Goal: Information Seeking & Learning: Learn about a topic

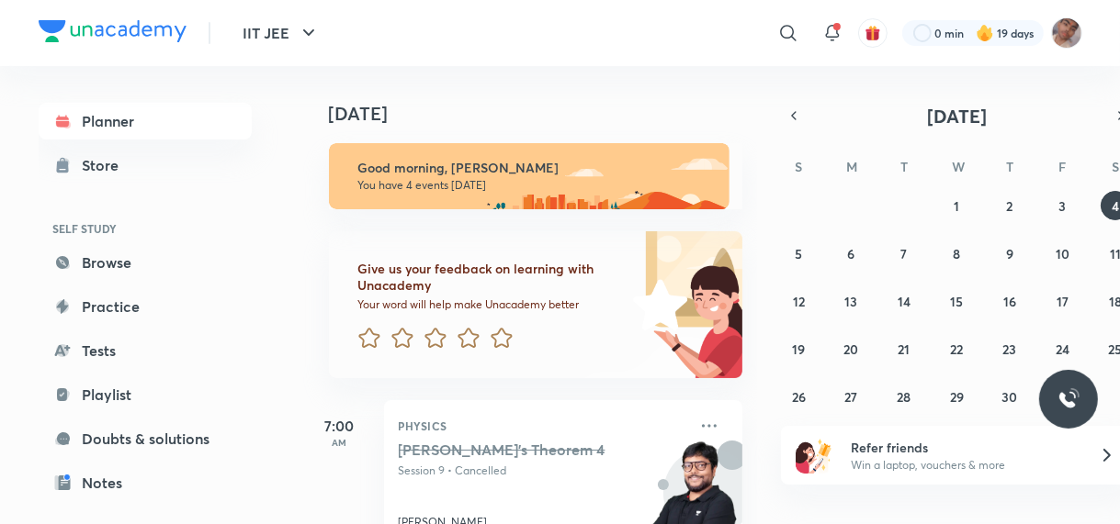
scroll to position [315, 0]
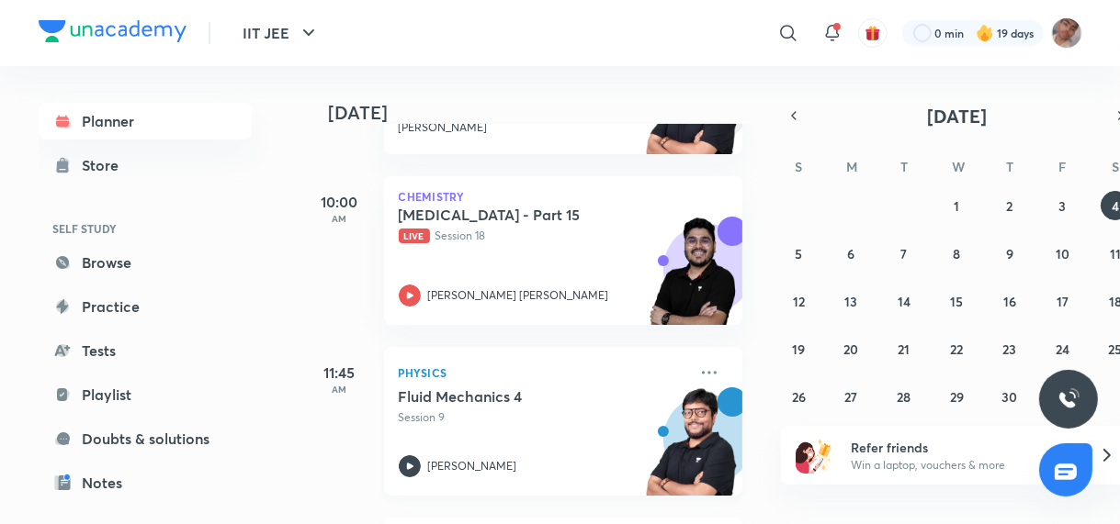
scroll to position [551, 0]
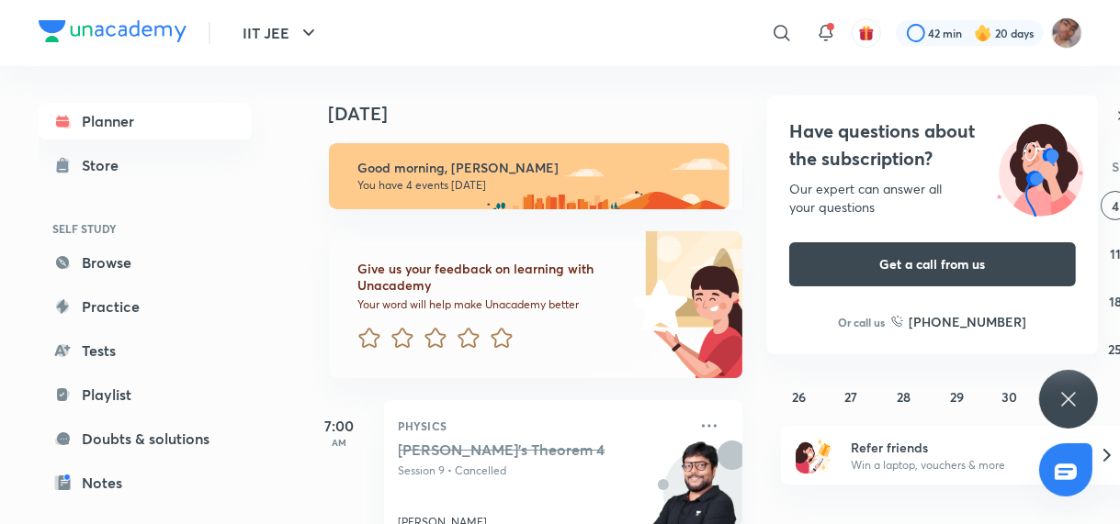
scroll to position [515, 0]
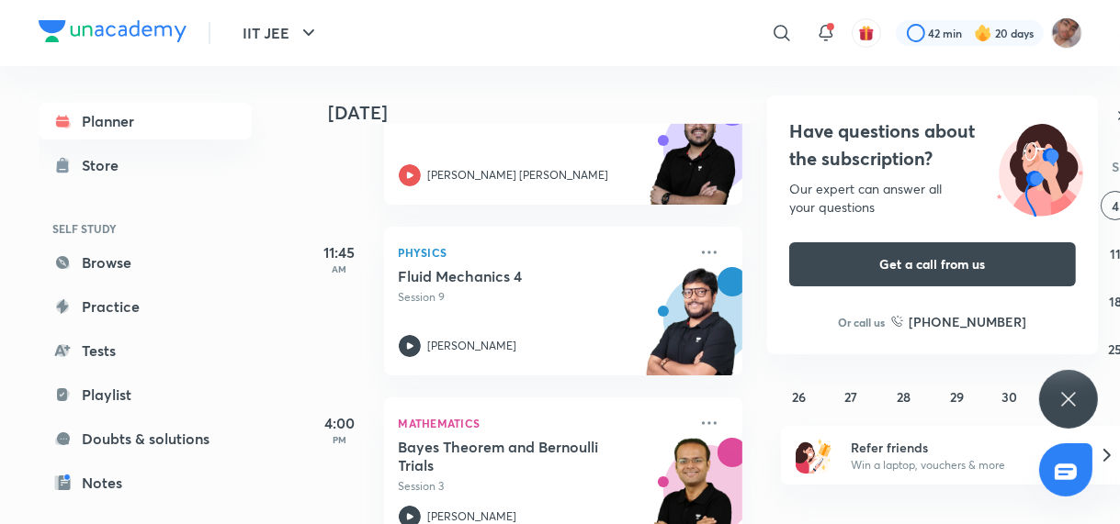
click at [1061, 410] on icon at bounding box center [1068, 400] width 22 height 22
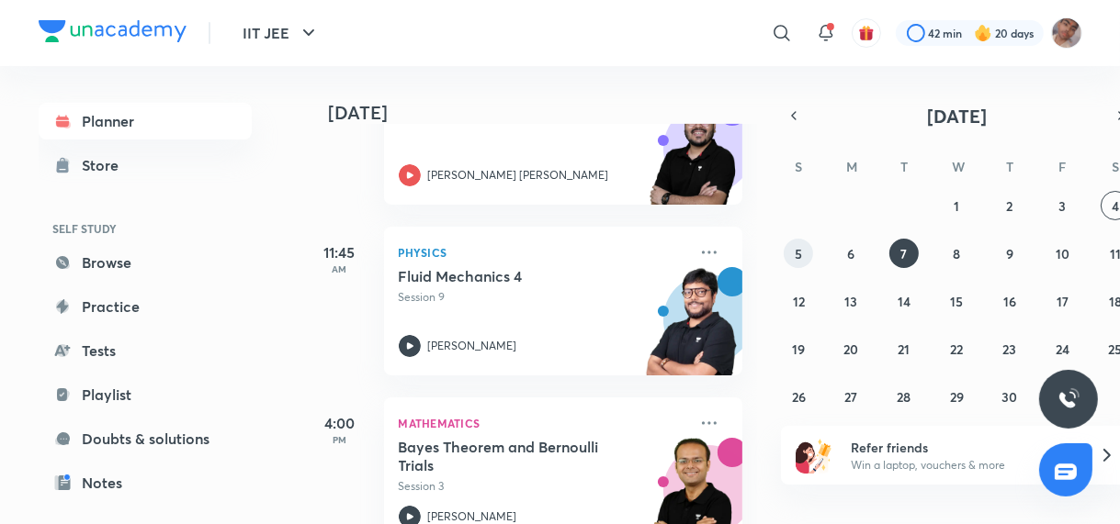
click at [798, 253] on abbr "5" at bounding box center [798, 253] width 7 height 17
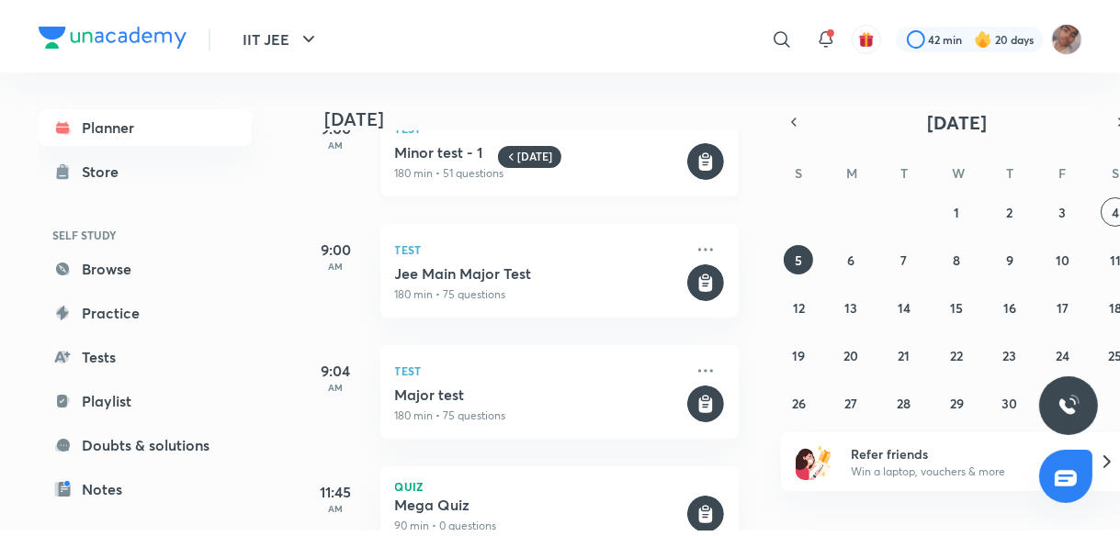
scroll to position [176, 4]
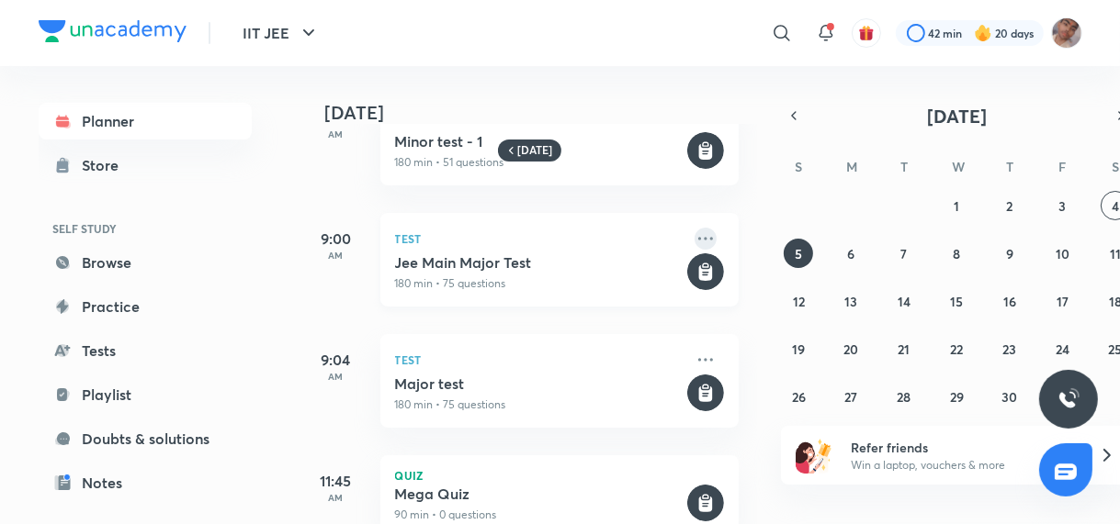
click at [694, 231] on icon at bounding box center [705, 239] width 22 height 22
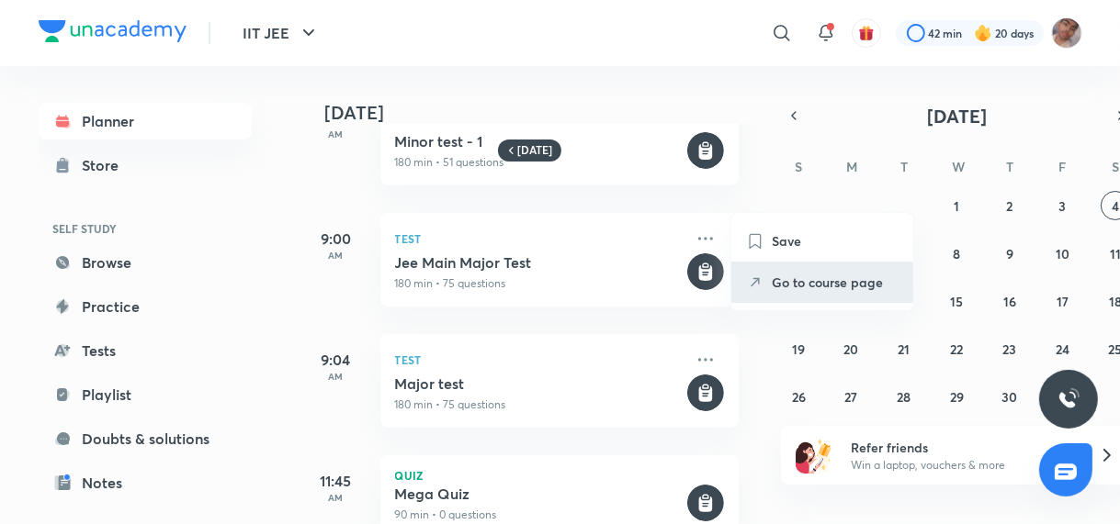
click at [809, 275] on p "Go to course page" at bounding box center [835, 282] width 127 height 19
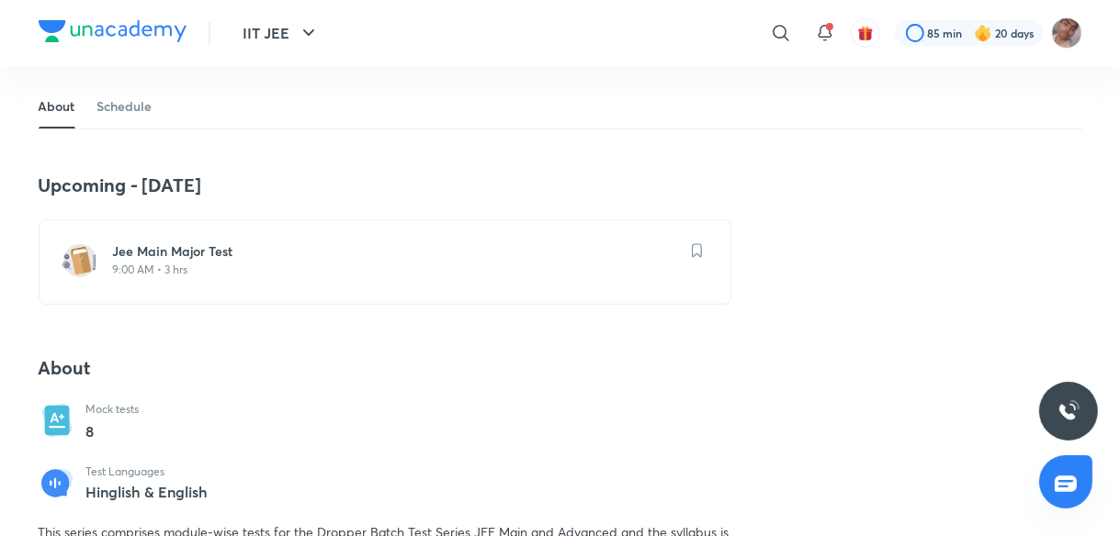
scroll to position [333, 0]
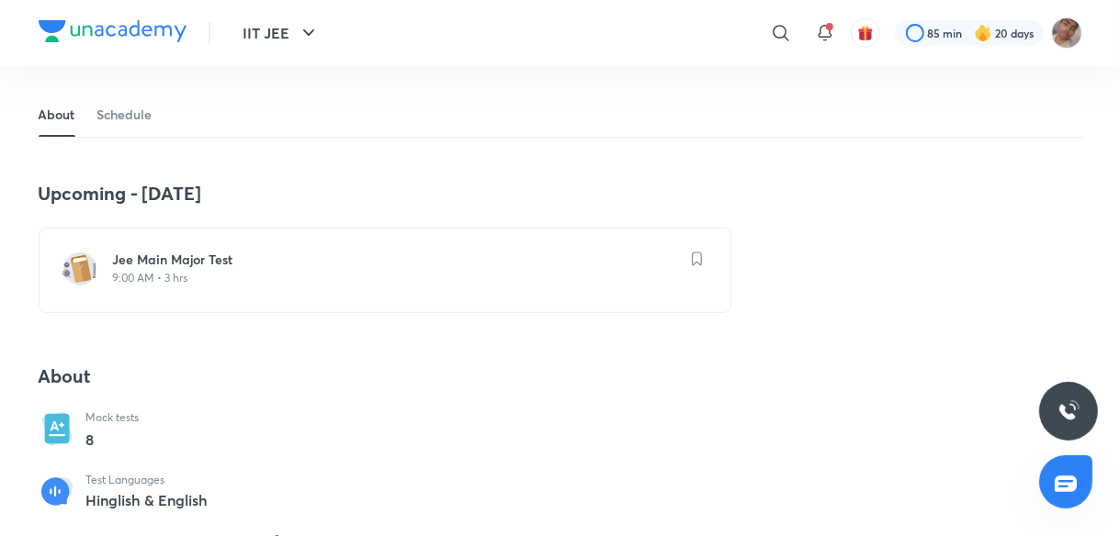
click at [282, 265] on h6 "Jee Main Major Test" at bounding box center [396, 260] width 566 height 18
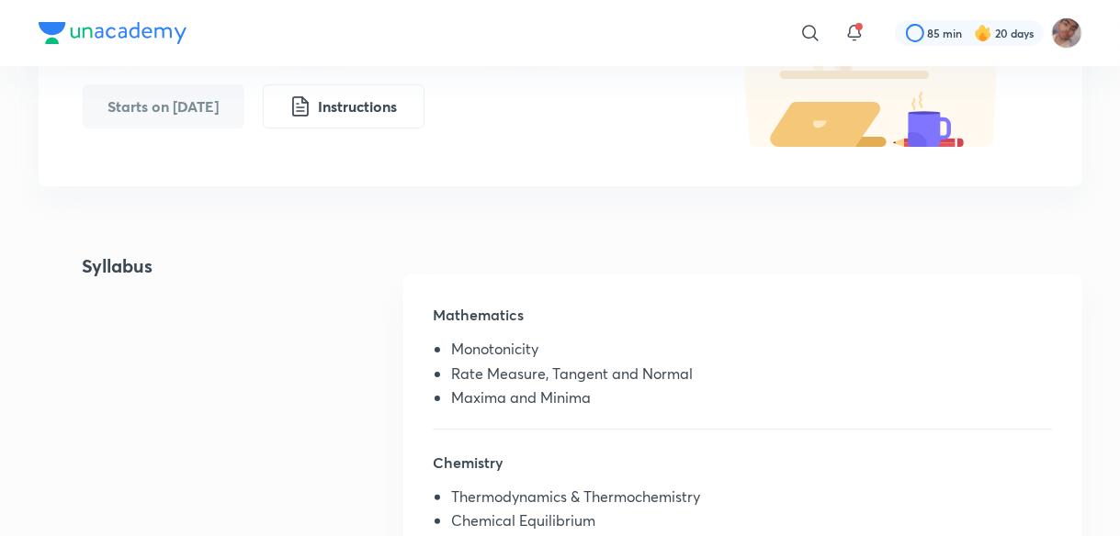
scroll to position [215, 0]
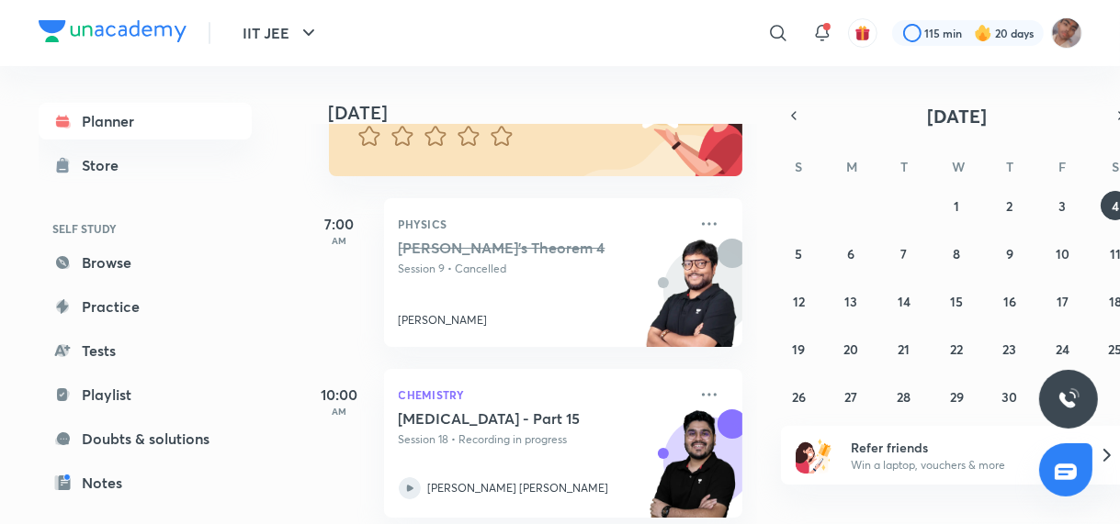
scroll to position [380, 0]
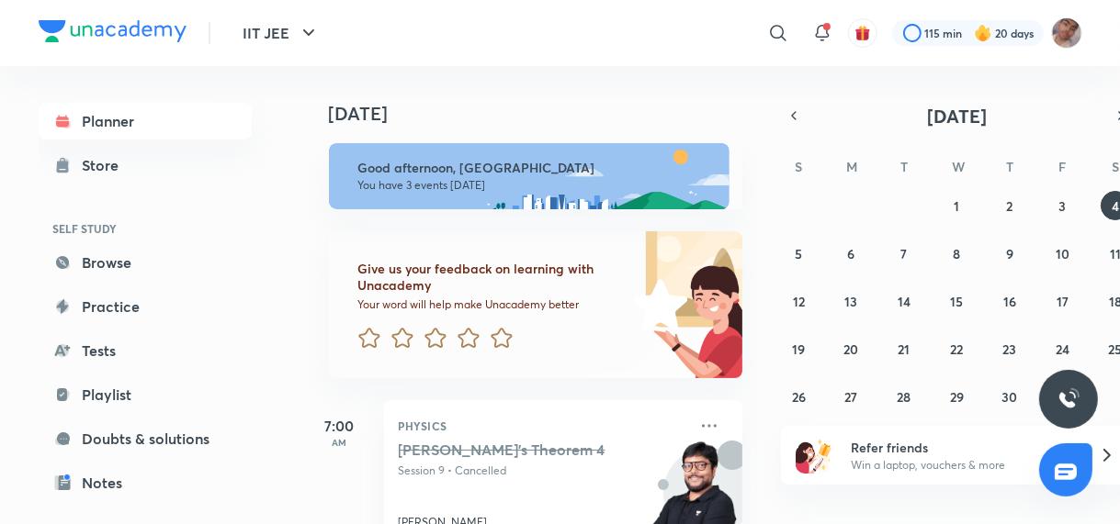
scroll to position [380, 0]
